Goal: Task Accomplishment & Management: Manage account settings

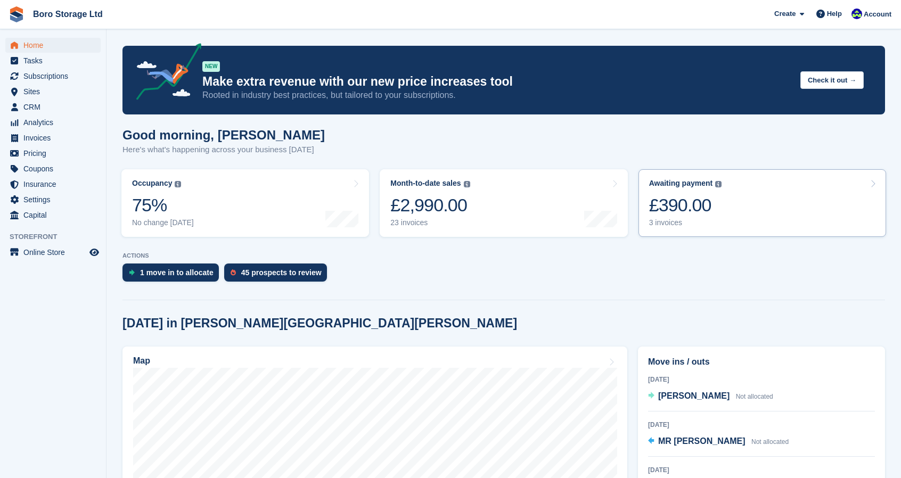
click at [669, 219] on div "3 invoices" at bounding box center [685, 222] width 73 height 9
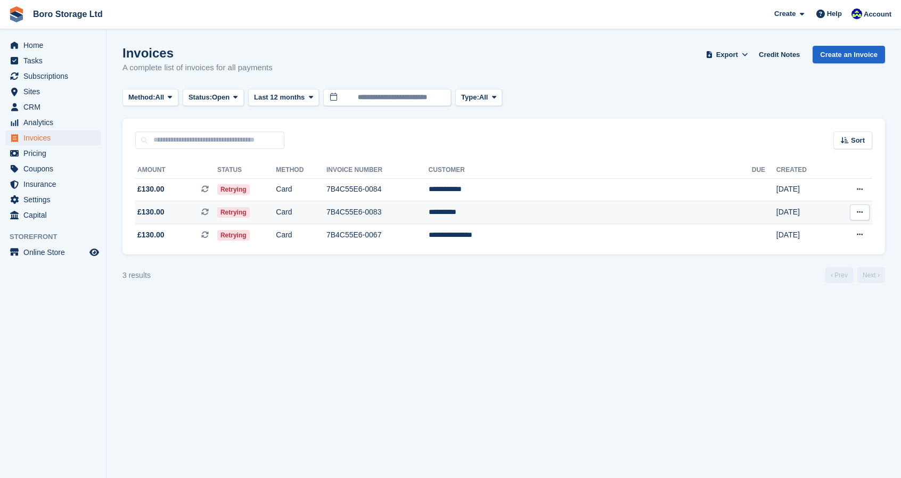
click at [250, 209] on span "Retrying" at bounding box center [233, 212] width 32 height 11
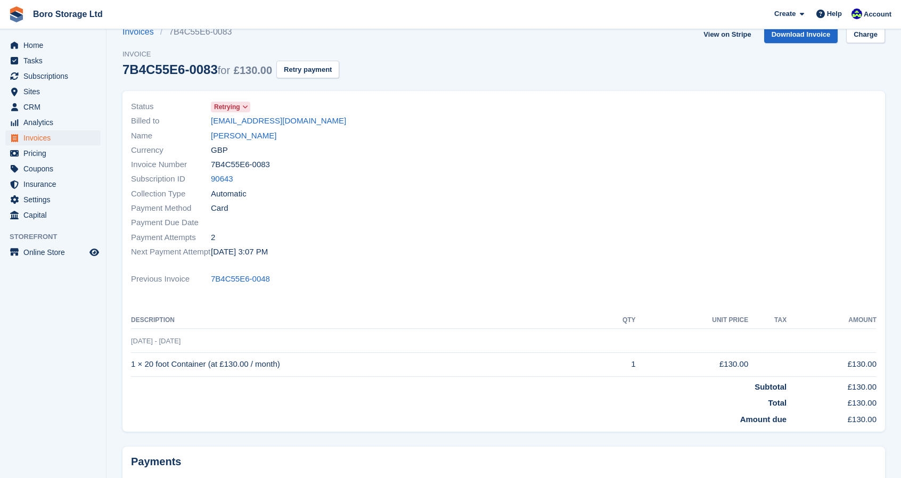
scroll to position [20, 0]
click at [293, 62] on button "Retry payment" at bounding box center [307, 70] width 63 height 18
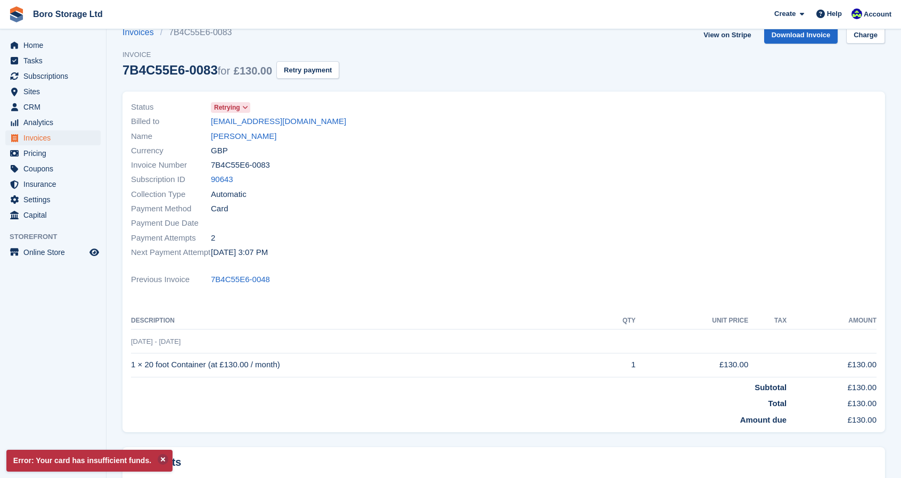
scroll to position [0, 0]
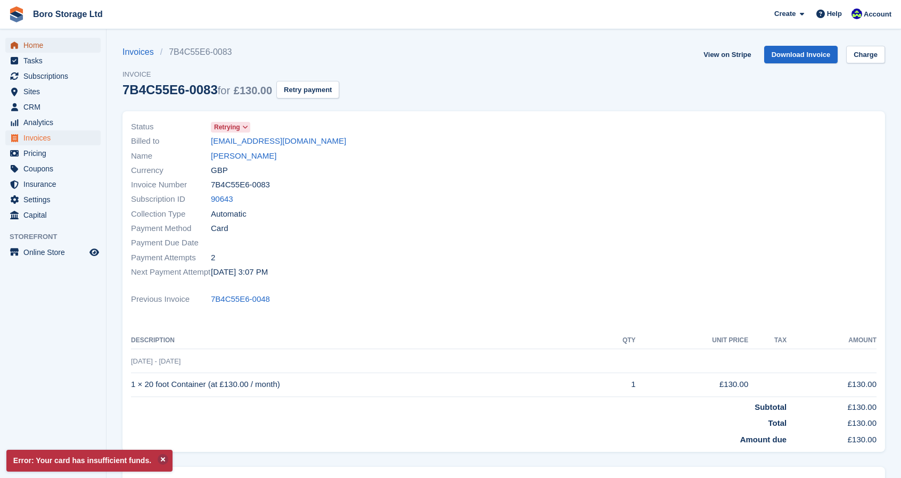
click at [44, 49] on span "Home" at bounding box center [55, 45] width 64 height 15
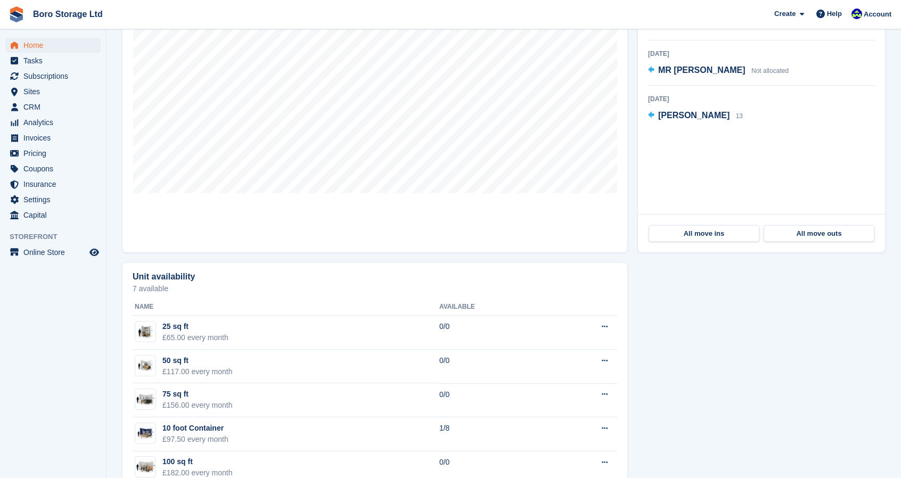
scroll to position [372, 0]
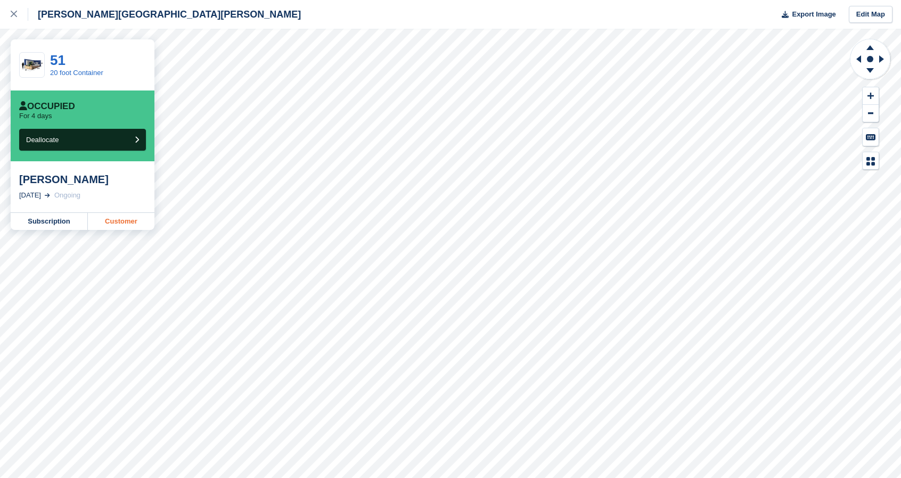
click at [126, 223] on link "Customer" at bounding box center [121, 221] width 67 height 17
click at [20, 17] on div at bounding box center [20, 14] width 18 height 13
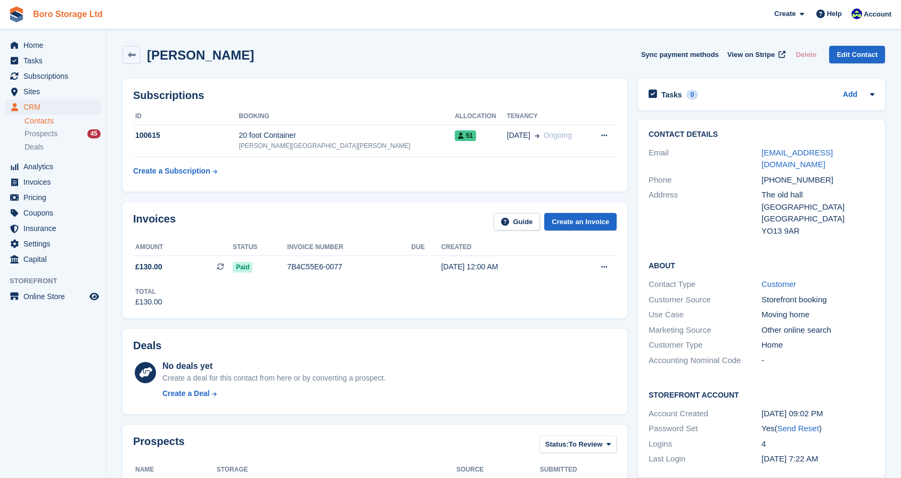
click at [84, 14] on link "Boro Storage Ltd" at bounding box center [68, 14] width 78 height 18
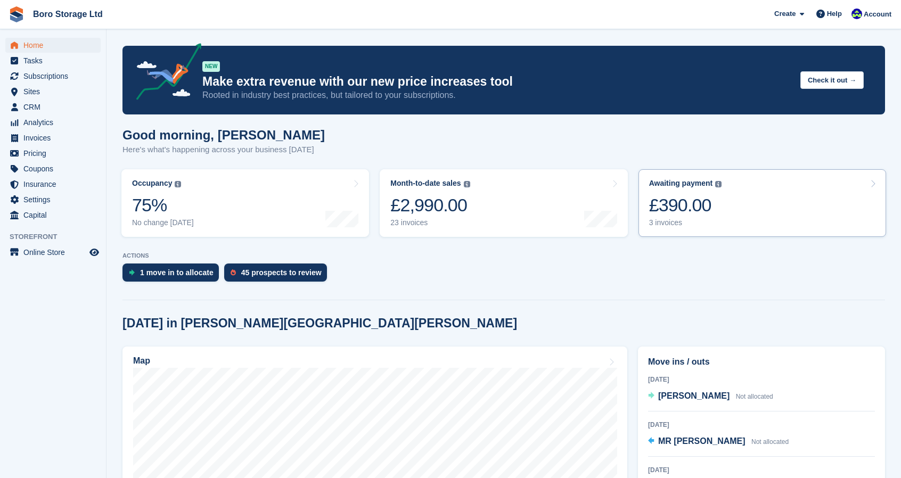
click at [672, 227] on div "3 invoices" at bounding box center [685, 222] width 73 height 9
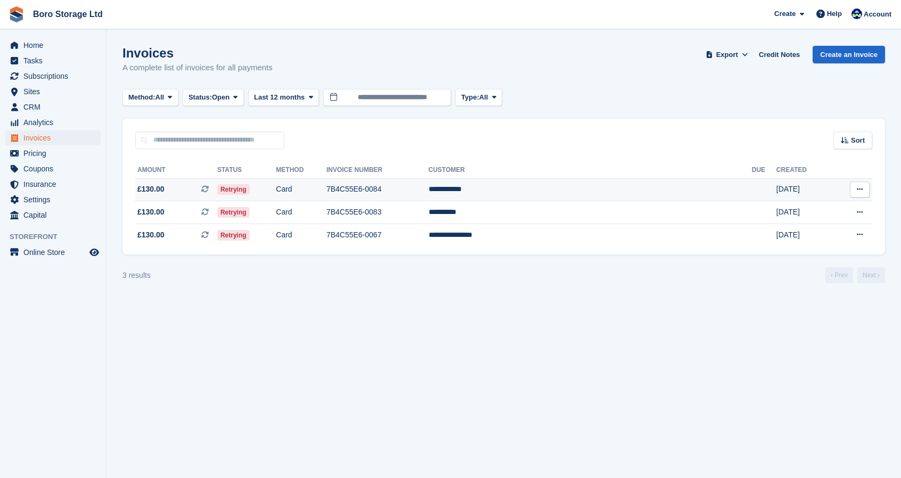
click at [178, 188] on span "£130.00 This is a recurring subscription invoice." at bounding box center [176, 189] width 82 height 11
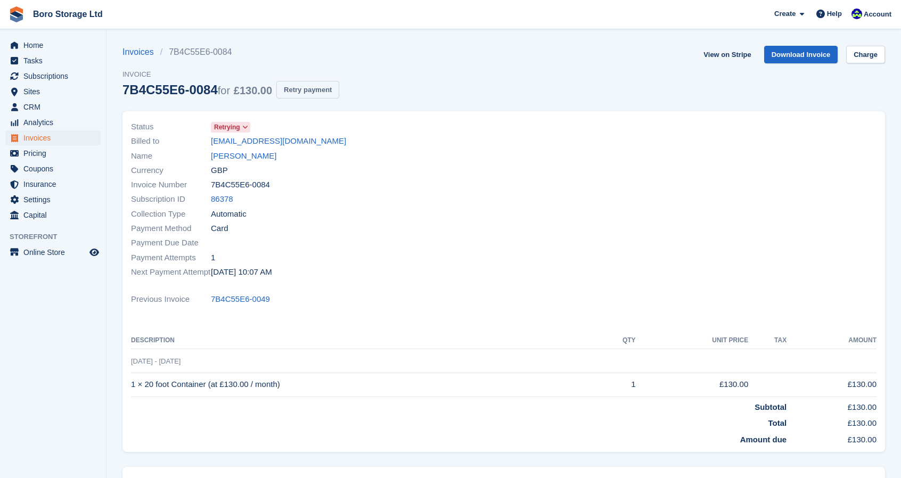
click at [320, 96] on button "Retry payment" at bounding box center [307, 90] width 63 height 18
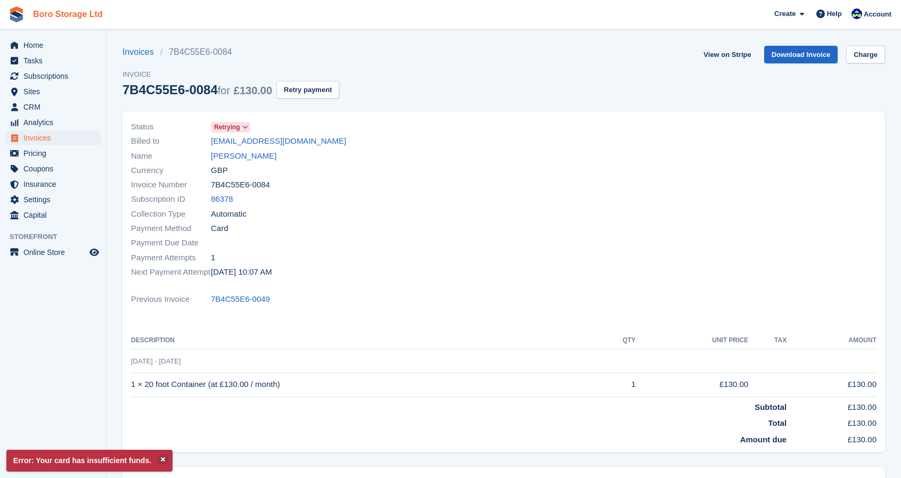
click at [70, 18] on link "Boro Storage Ltd" at bounding box center [68, 14] width 78 height 18
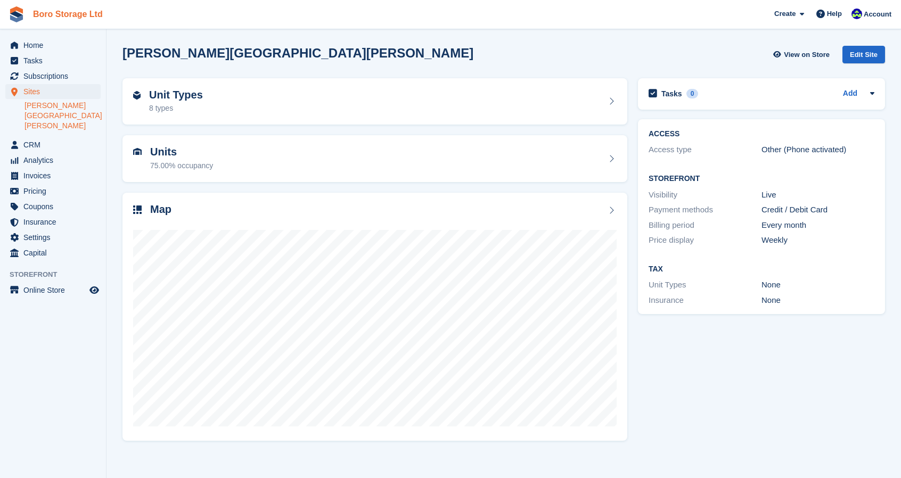
click at [84, 8] on link "Boro Storage Ltd" at bounding box center [68, 14] width 78 height 18
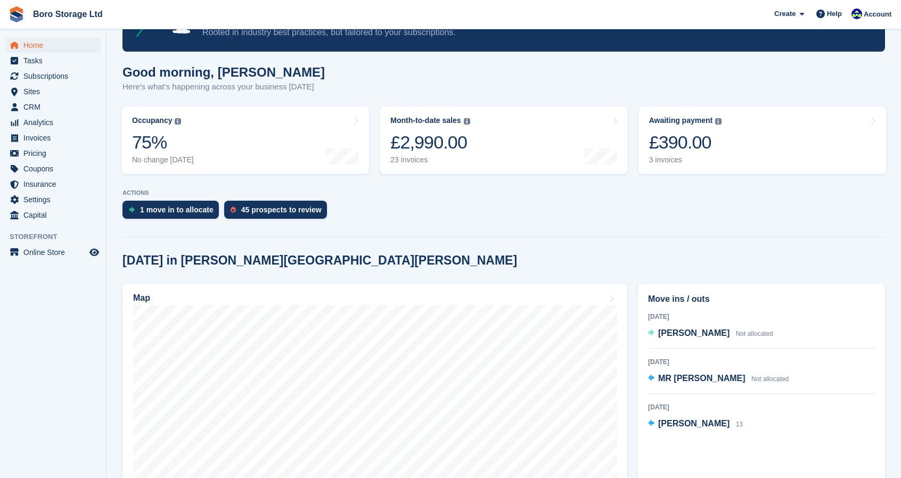
scroll to position [63, 0]
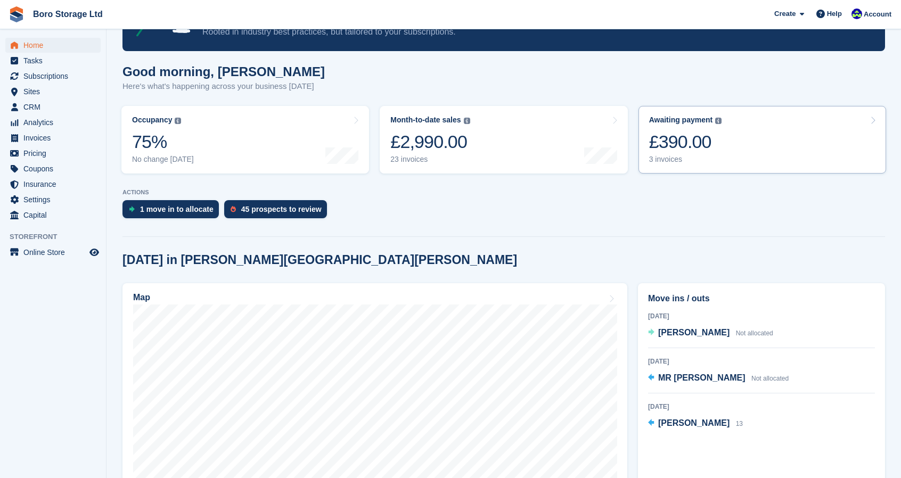
click at [669, 166] on link "Awaiting payment The total outstanding balance on all open invoices. £390.00 3 …" at bounding box center [763, 140] width 248 height 68
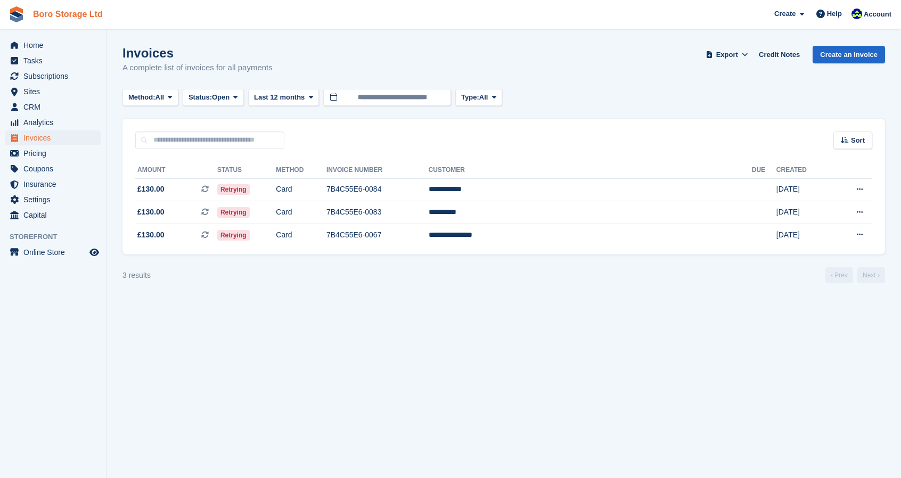
click at [71, 12] on link "Boro Storage Ltd" at bounding box center [68, 14] width 78 height 18
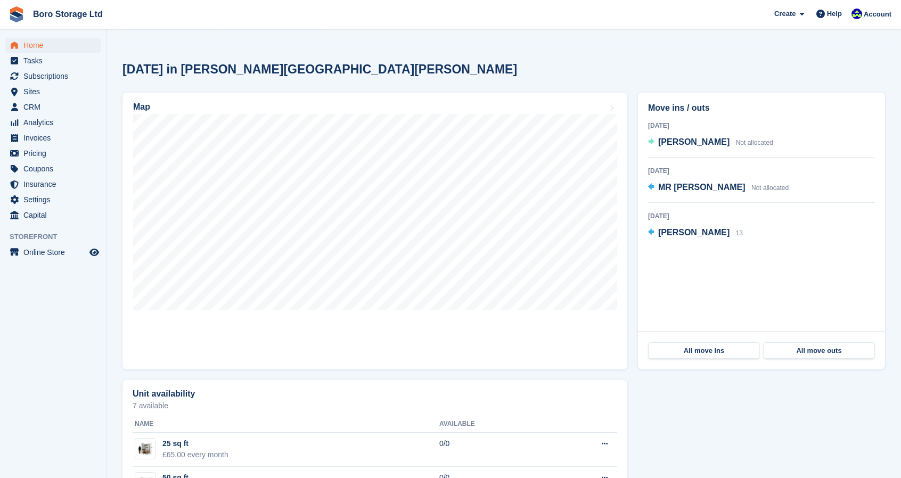
scroll to position [264, 0]
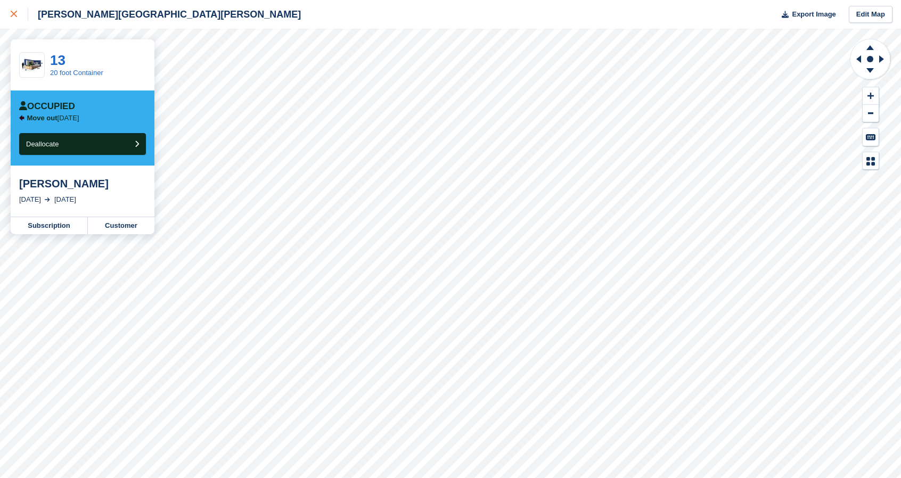
click at [20, 17] on div at bounding box center [20, 14] width 18 height 13
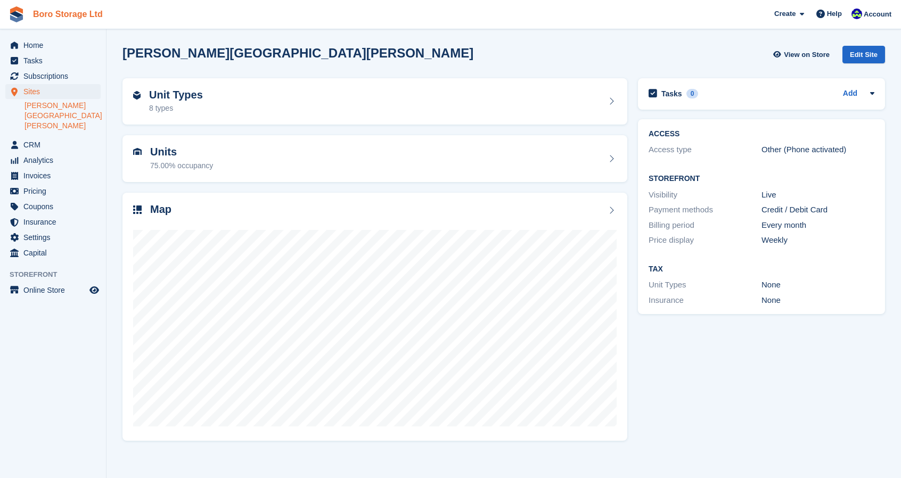
click at [52, 13] on link "Boro Storage Ltd" at bounding box center [68, 14] width 78 height 18
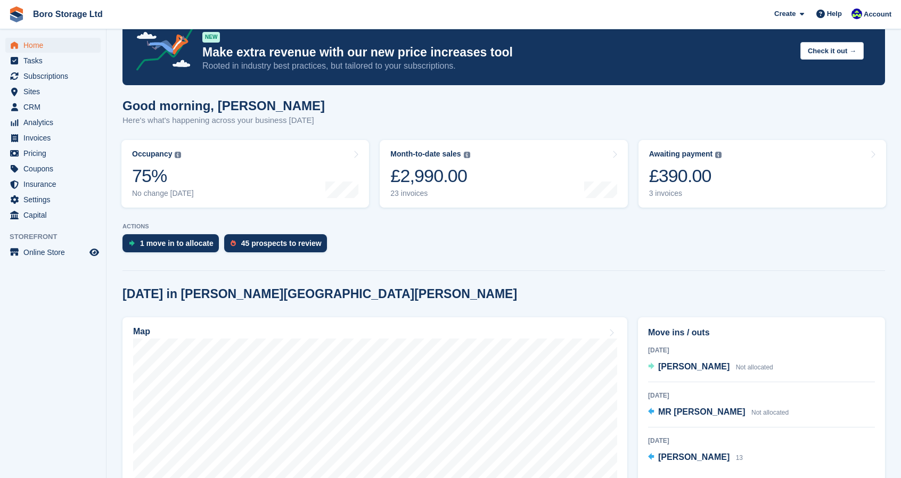
scroll to position [28, 0]
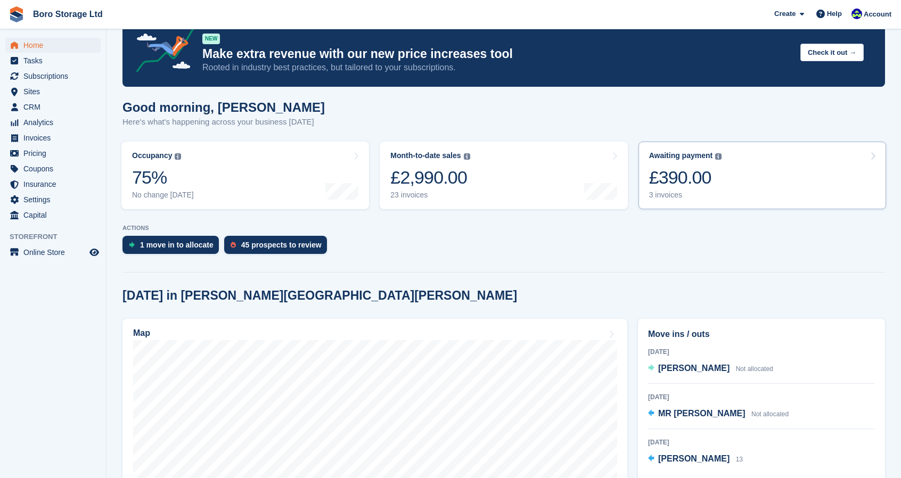
click at [668, 191] on div "3 invoices" at bounding box center [685, 195] width 73 height 9
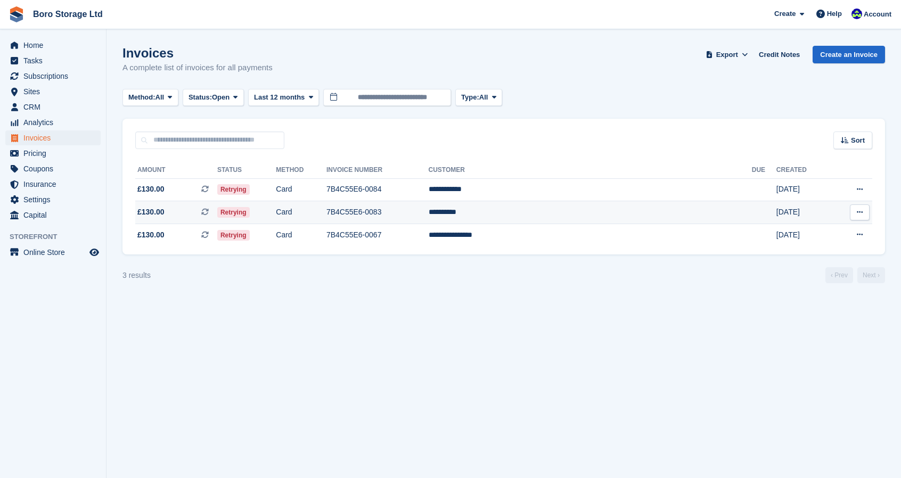
click at [427, 211] on td "7B4C55E6-0083" at bounding box center [377, 212] width 102 height 23
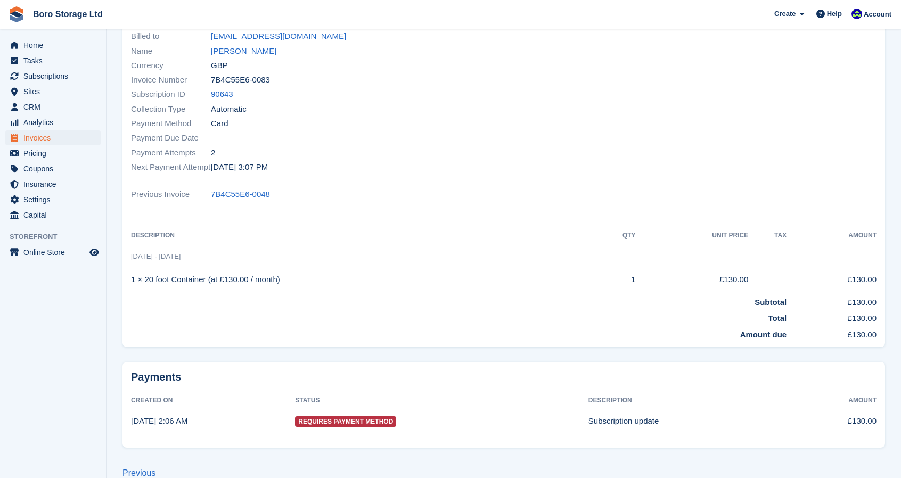
scroll to position [122, 0]
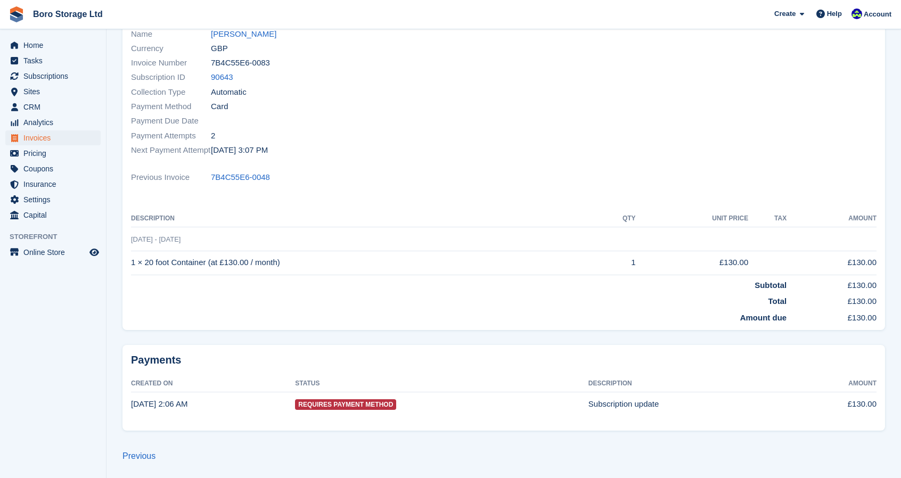
click at [376, 404] on span "Requires Payment Method" at bounding box center [345, 404] width 101 height 11
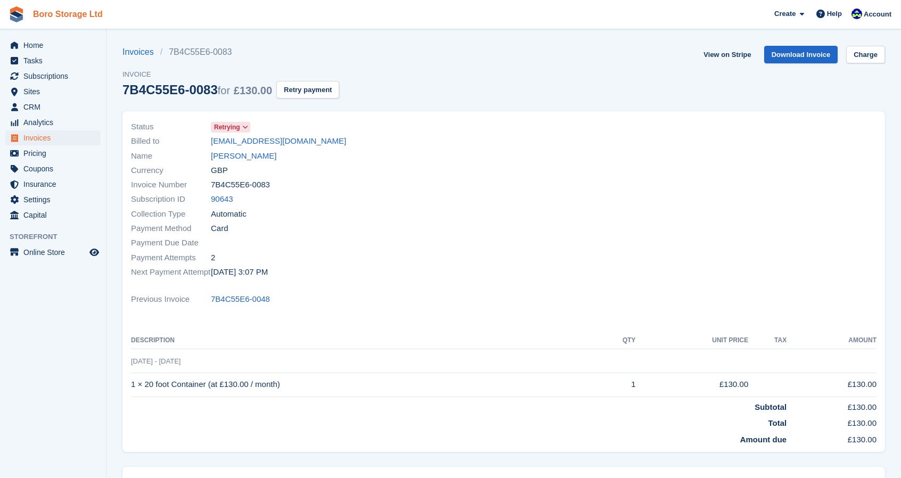
click at [75, 20] on link "Boro Storage Ltd" at bounding box center [68, 14] width 78 height 18
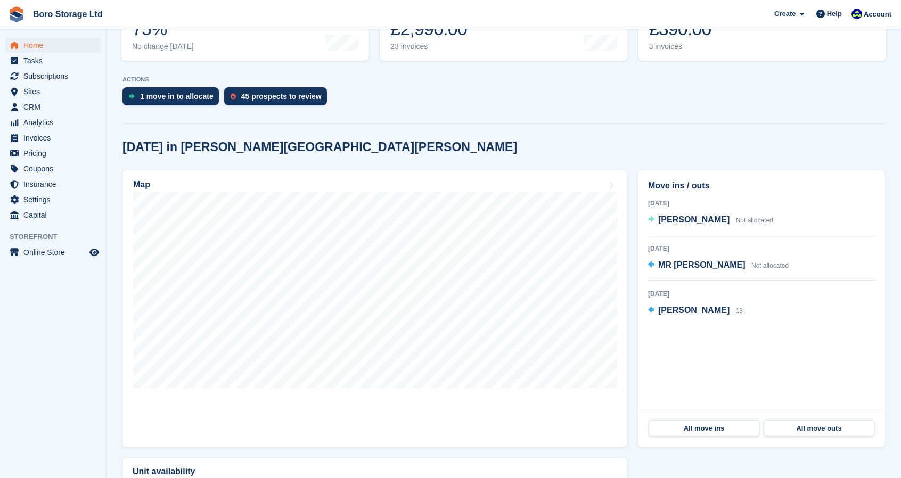
scroll to position [178, 0]
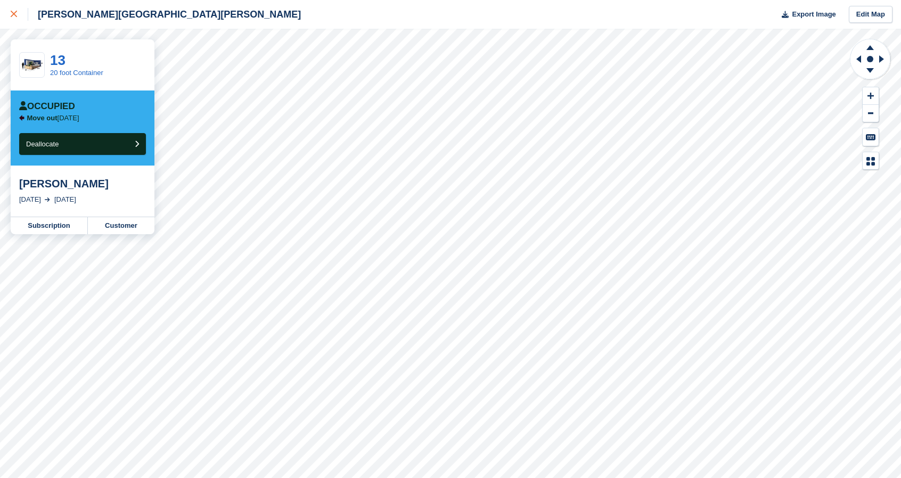
click at [17, 17] on icon at bounding box center [14, 14] width 6 height 6
